Goal: Navigation & Orientation: Find specific page/section

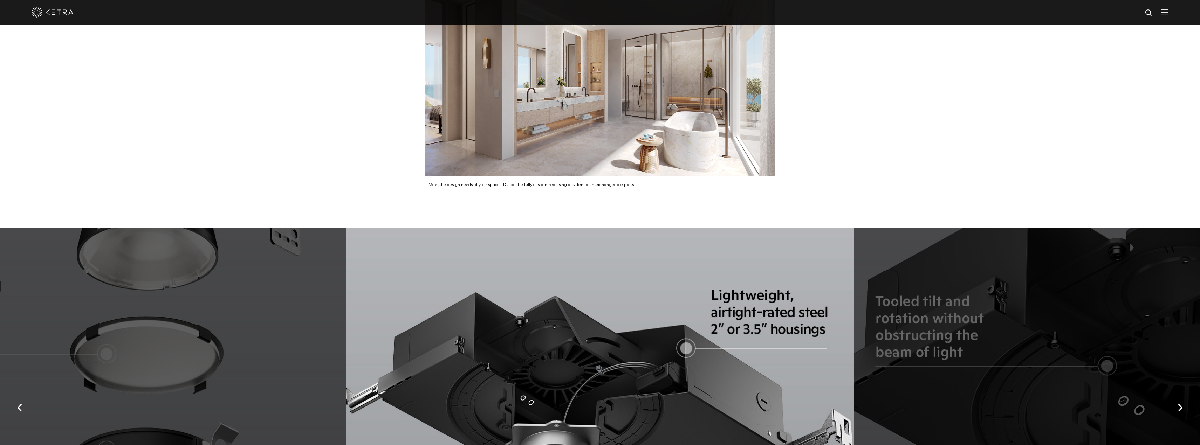
click at [840, 397] on div at bounding box center [600, 406] width 509 height 356
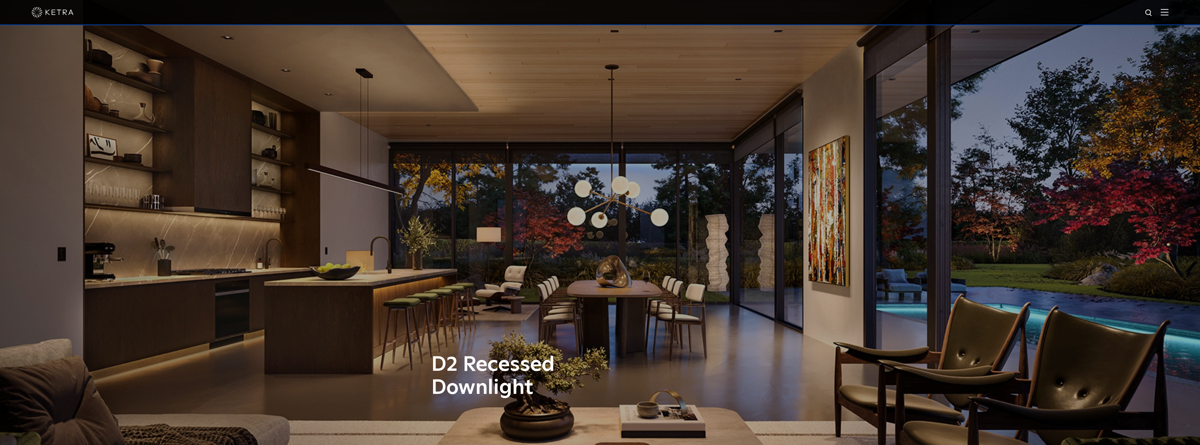
click at [51, 14] on img at bounding box center [53, 12] width 42 height 11
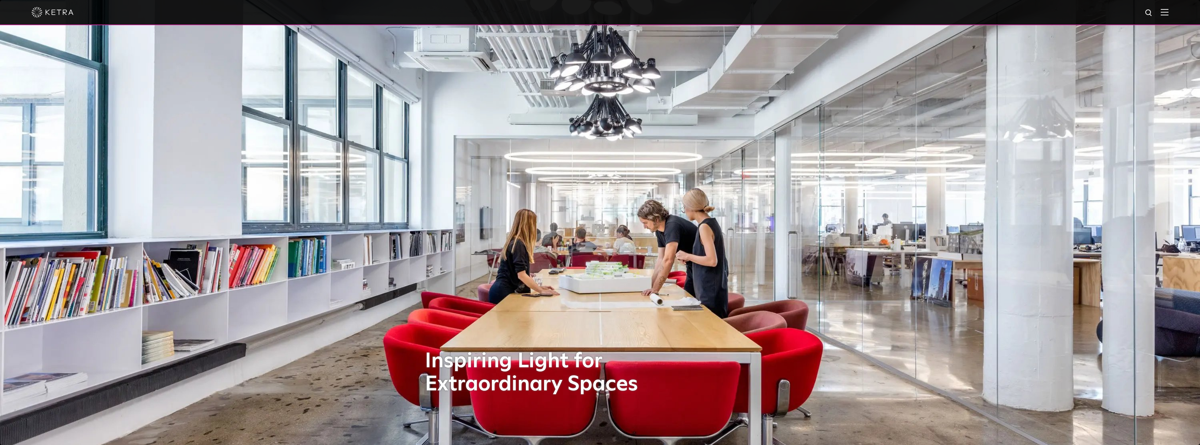
click at [1175, 15] on div at bounding box center [600, 12] width 1200 height 25
click at [1168, 13] on img at bounding box center [1165, 12] width 8 height 7
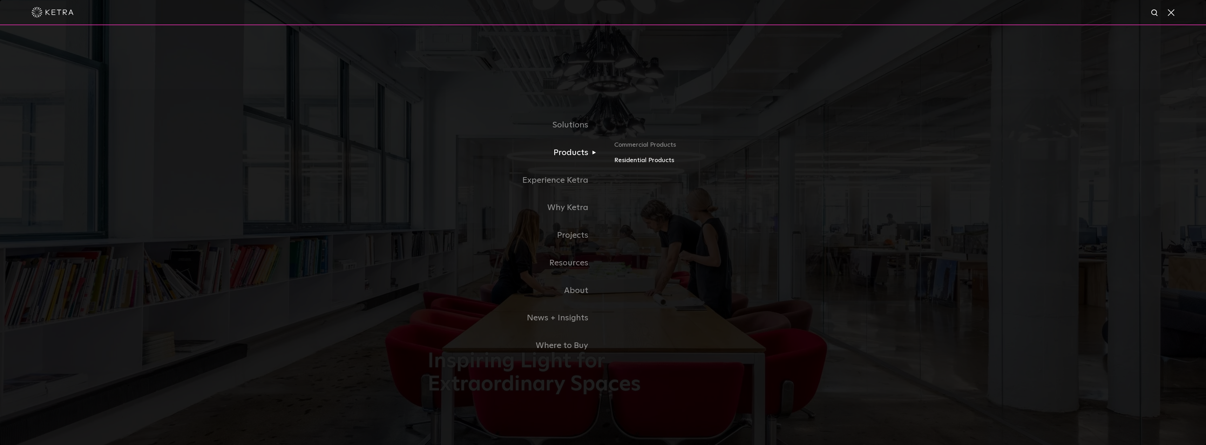
click at [643, 158] on link "Residential Products" at bounding box center [696, 161] width 164 height 10
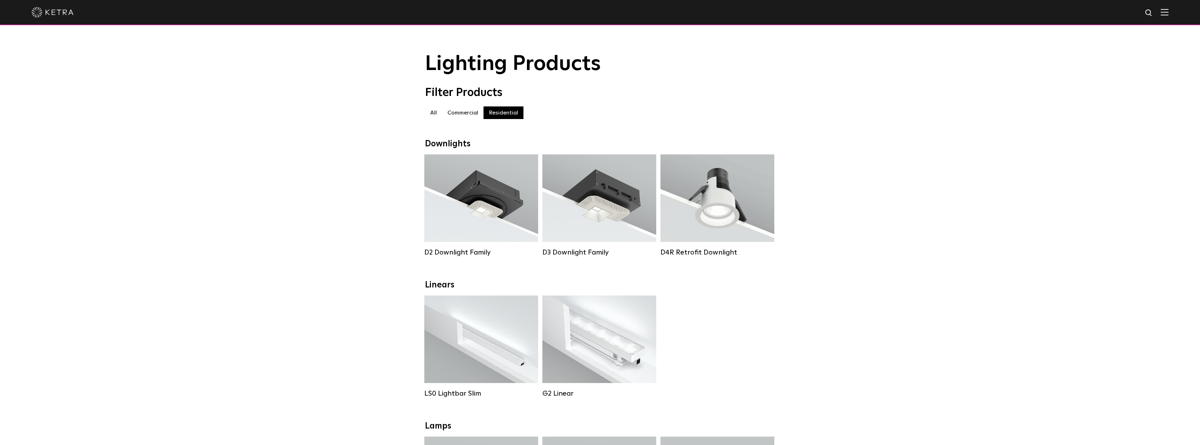
click at [458, 126] on div "All All Commercial Residential" at bounding box center [600, 117] width 350 height 20
click at [460, 119] on label "Commercial" at bounding box center [462, 113] width 41 height 13
